Goal: Information Seeking & Learning: Learn about a topic

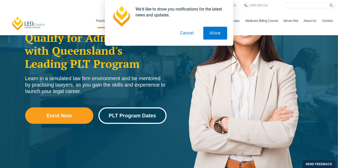
click at [160, 113] on link "PLT Program Dates" at bounding box center [133, 116] width 68 height 16
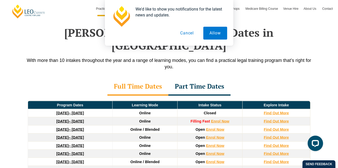
scroll to position [671, 0]
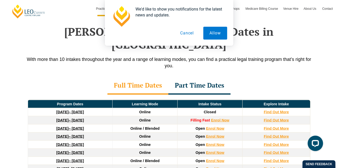
click at [192, 31] on button "Cancel" at bounding box center [187, 33] width 27 height 13
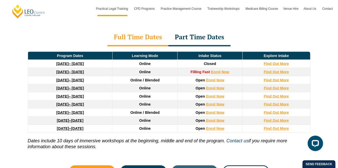
scroll to position [722, 0]
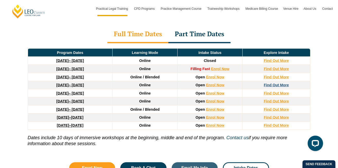
click at [272, 83] on strong "Find Out More" at bounding box center [276, 85] width 25 height 4
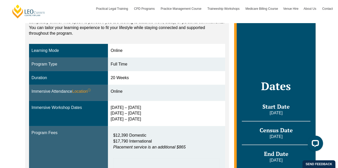
scroll to position [154, 0]
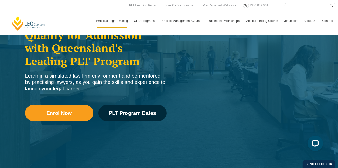
scroll to position [77, 0]
